Goal: Information Seeking & Learning: Learn about a topic

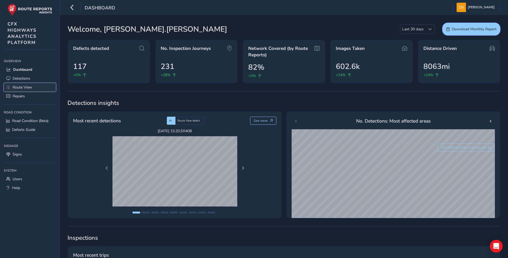
click at [31, 88] on span "Route View" at bounding box center [23, 87] width 20 height 5
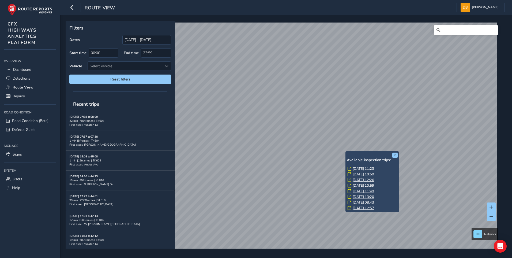
click at [360, 169] on link "[DATE] 11:23" at bounding box center [363, 168] width 21 height 5
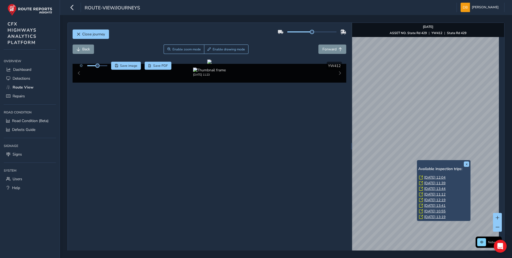
click at [437, 177] on link "[DATE] 12:04" at bounding box center [434, 177] width 21 height 5
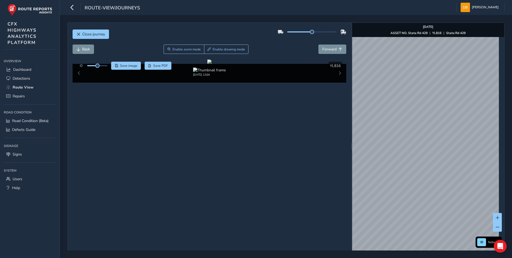
click at [477, 258] on html "route-view/journeys [PERSON_NAME] Colour Scheme: Dark Dim Light Logout Close jo…" at bounding box center [256, 129] width 512 height 258
click at [423, 244] on div "x Network [DATE] ASSET NO. State Rd 429 | YL816 | State Rd 429 Sources: [PERSON…" at bounding box center [428, 146] width 152 height 246
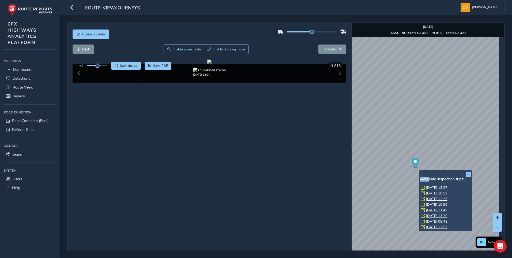
drag, startPoint x: 429, startPoint y: 181, endPoint x: 432, endPoint y: 183, distance: 3.1
click at [432, 183] on div "x Available inspection trips: [GEOGRAPHIC_DATA][DATE] 13:27 [DATE] 10:59 [DATE]…" at bounding box center [445, 200] width 51 height 58
drag, startPoint x: 432, startPoint y: 183, endPoint x: 434, endPoint y: 188, distance: 6.0
click at [434, 188] on link "[DATE] 13:27" at bounding box center [436, 187] width 21 height 5
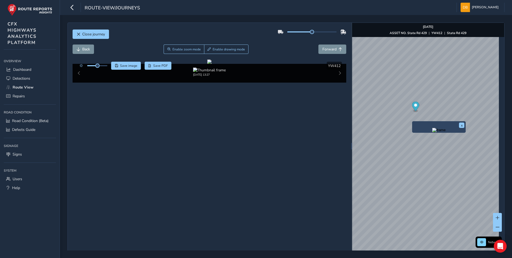
click at [414, 122] on div "x" at bounding box center [439, 127] width 54 height 12
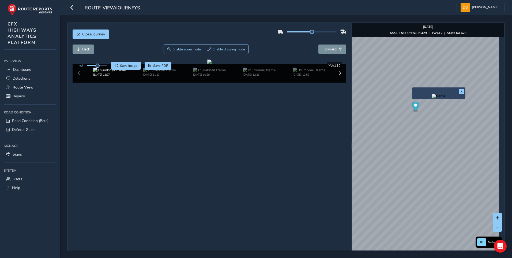
click at [412, 98] on div "x Network [DATE] ASSET NO. State Rd 429 | YW412 | State Rd 429 Sources: [PERSON…" at bounding box center [428, 146] width 152 height 246
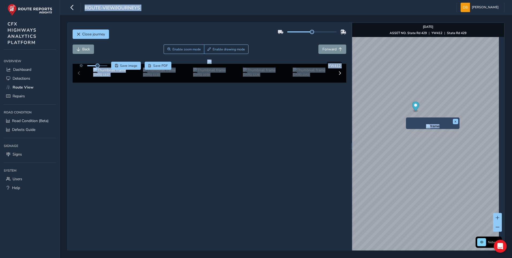
click at [406, 117] on div "x Network [DATE] ASSET NO. State Rd 429 | YW412 | State Rd 429 Sources: [PERSON…" at bounding box center [428, 146] width 152 height 246
click at [407, 114] on div "x" at bounding box center [433, 120] width 54 height 12
